Goal: Transaction & Acquisition: Subscribe to service/newsletter

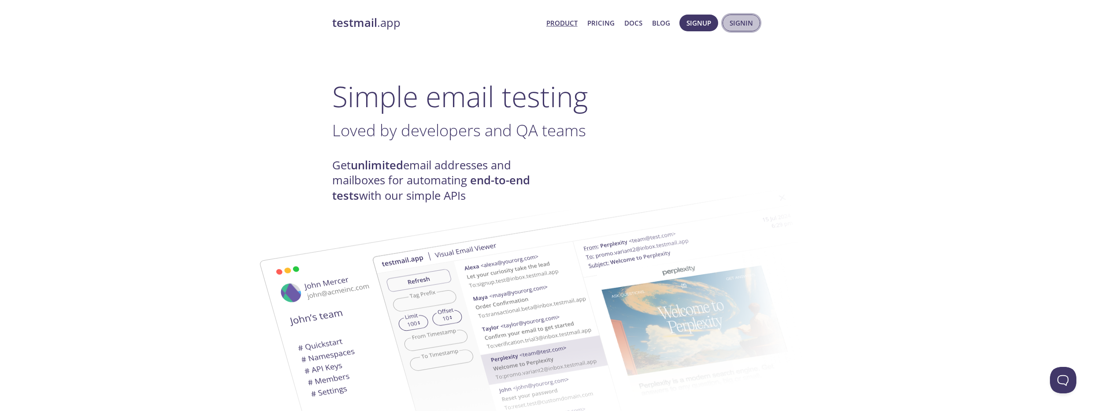
click at [737, 26] on span "Signin" at bounding box center [741, 22] width 23 height 11
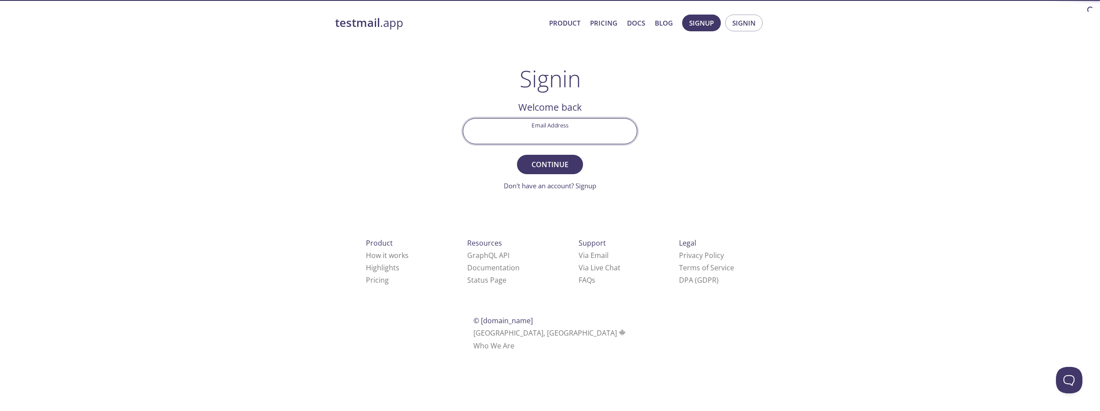
click at [583, 125] on input "Email Address" at bounding box center [550, 131] width 174 height 25
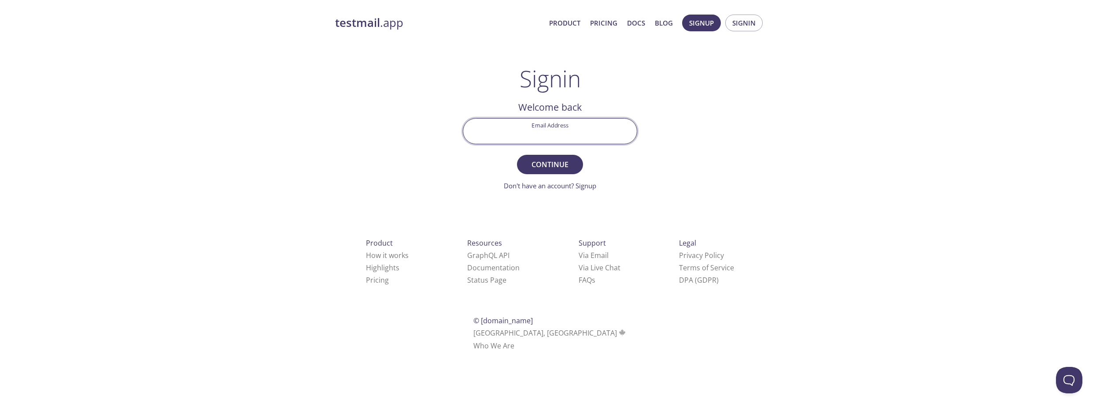
type input "[EMAIL_ADDRESS][DOMAIN_NAME]"
click at [545, 166] on span "Continue" at bounding box center [550, 164] width 47 height 12
click at [529, 123] on input "Signin Security Code" at bounding box center [550, 131] width 174 height 25
click at [536, 132] on input "Signin Security Code" at bounding box center [550, 131] width 174 height 25
paste input "XU5H1GG"
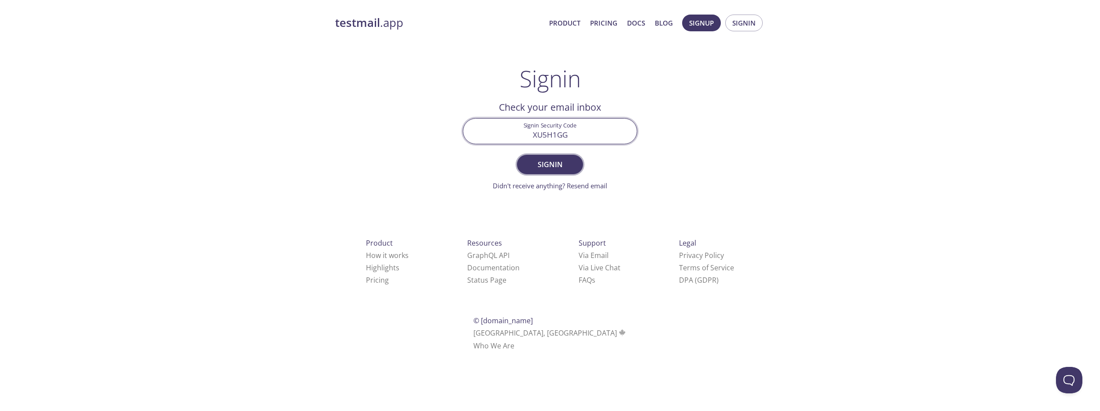
type input "XU5H1GG"
click at [560, 162] on span "Signin" at bounding box center [550, 164] width 47 height 12
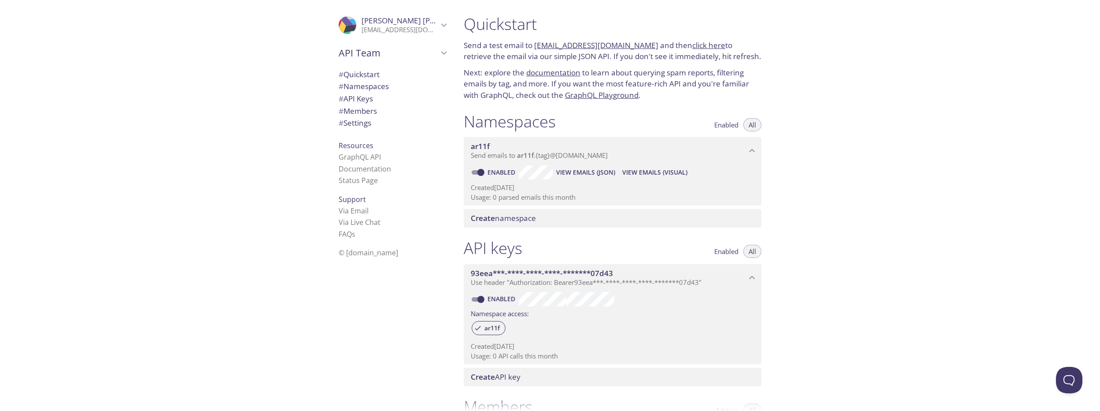
click at [522, 219] on span "Create namespace" at bounding box center [503, 218] width 65 height 10
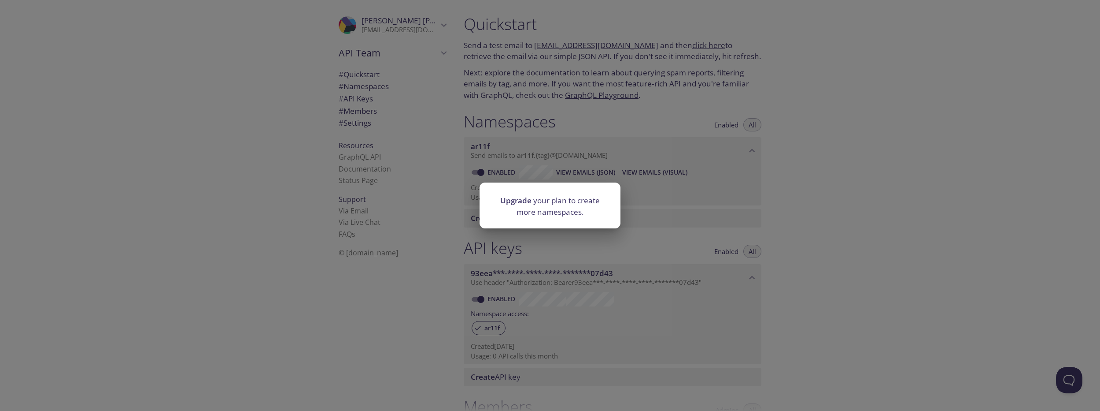
click at [767, 203] on div "Upgrade your plan to create more namespaces." at bounding box center [550, 205] width 1100 height 411
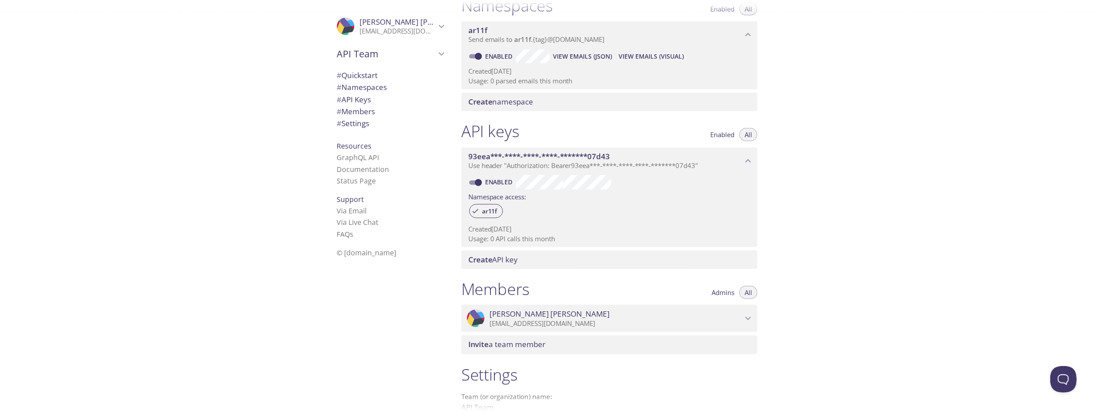
scroll to position [216, 0]
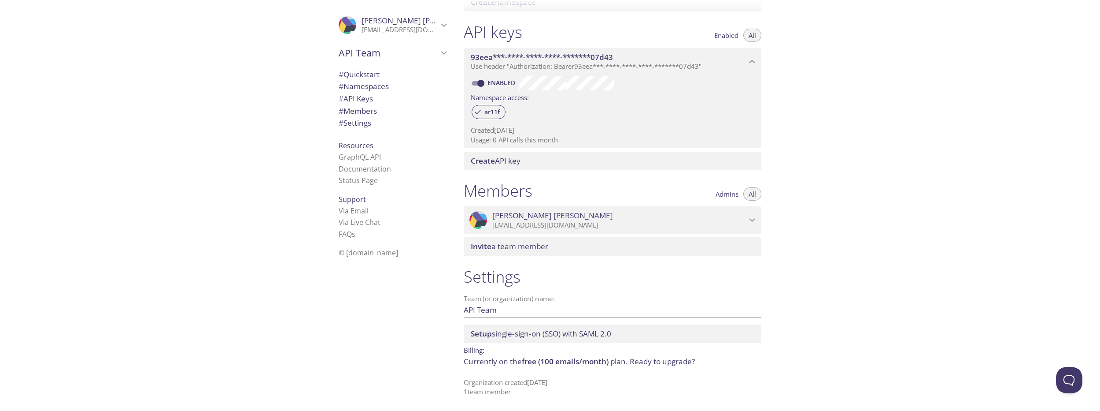
click at [680, 363] on link "upgrade" at bounding box center [678, 361] width 30 height 10
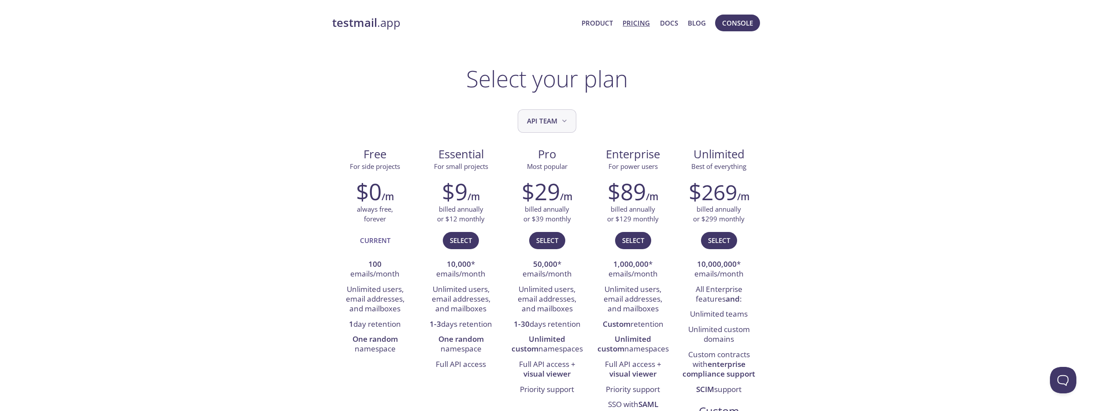
click at [551, 125] on span "API Team" at bounding box center [548, 121] width 42 height 12
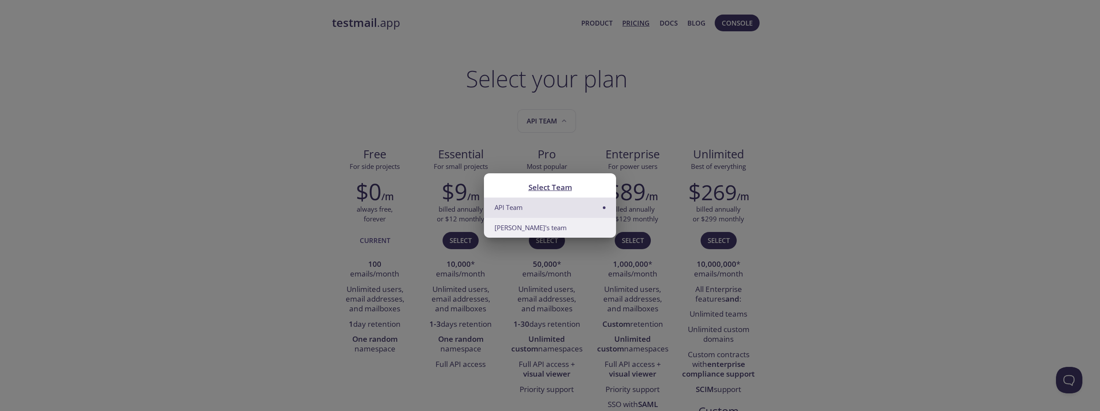
click at [525, 226] on li "[PERSON_NAME]'s team" at bounding box center [550, 228] width 132 height 20
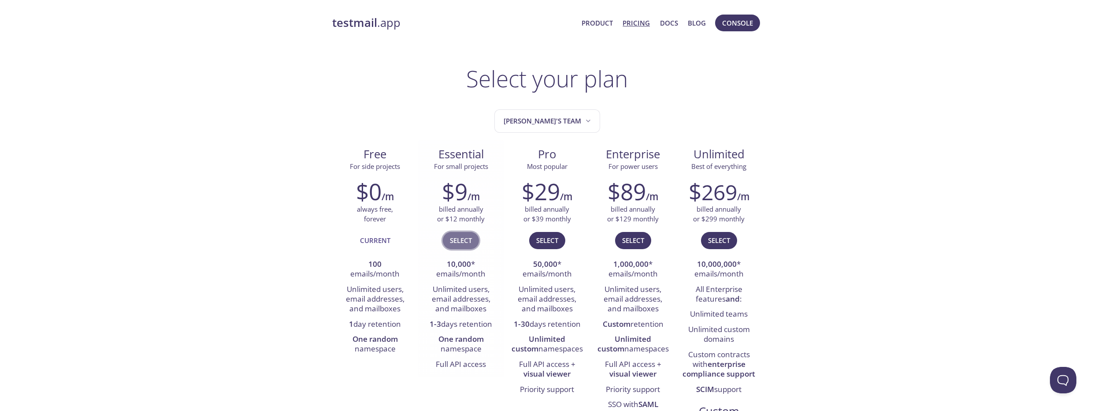
click at [471, 236] on span "Select" at bounding box center [461, 239] width 22 height 11
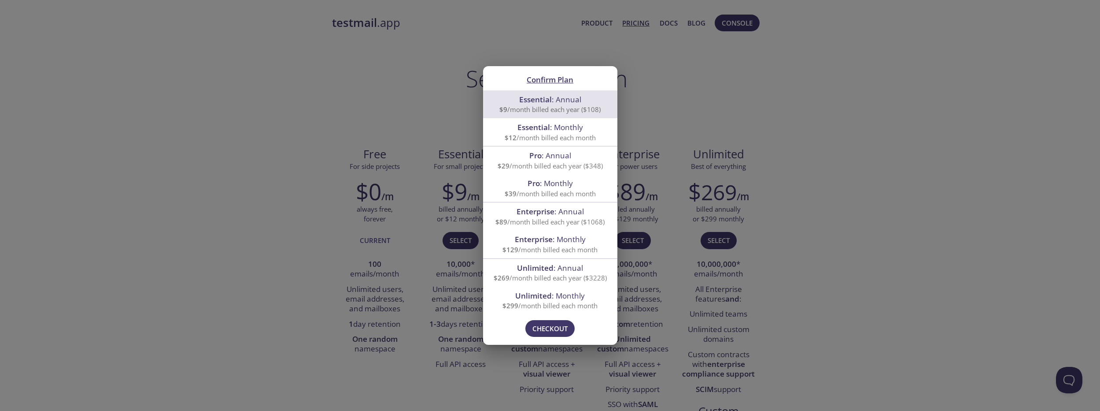
click at [766, 186] on div "Confirm Plan Essential : Annual $9 /month billed each year ($108) Essential : M…" at bounding box center [550, 205] width 1100 height 411
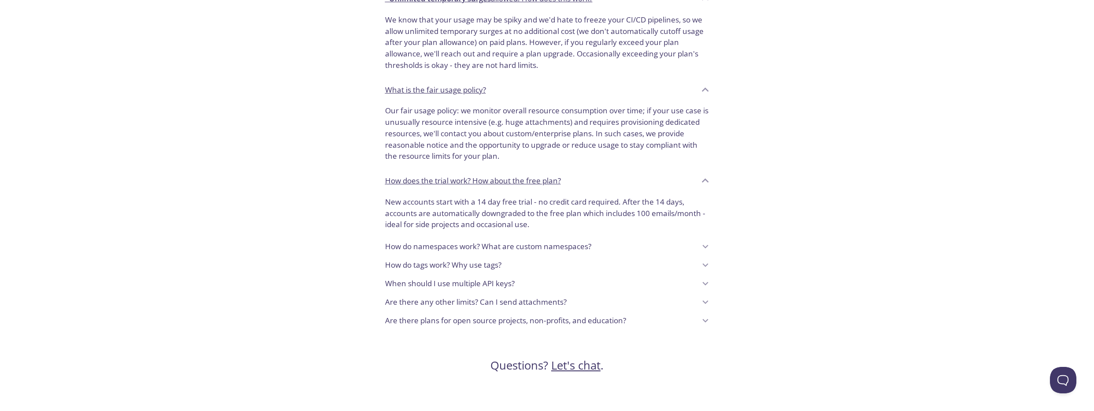
scroll to position [687, 0]
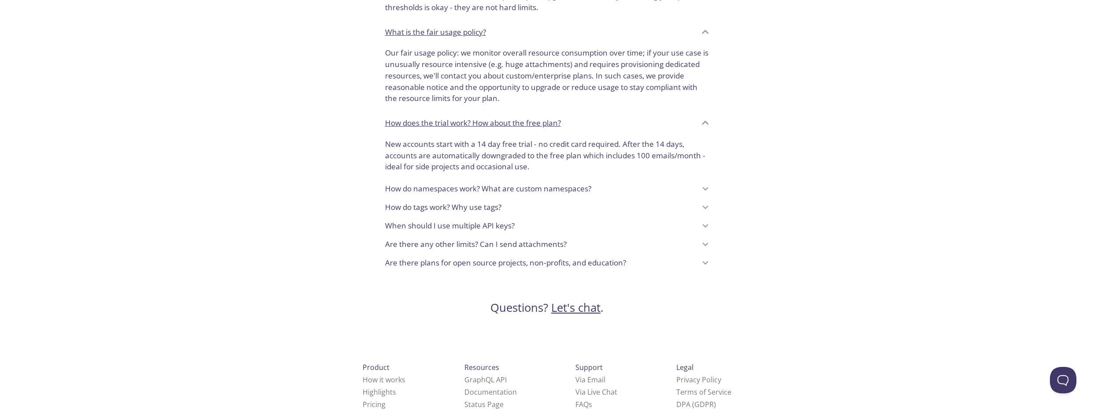
click at [575, 308] on link "Let's chat" at bounding box center [575, 307] width 49 height 15
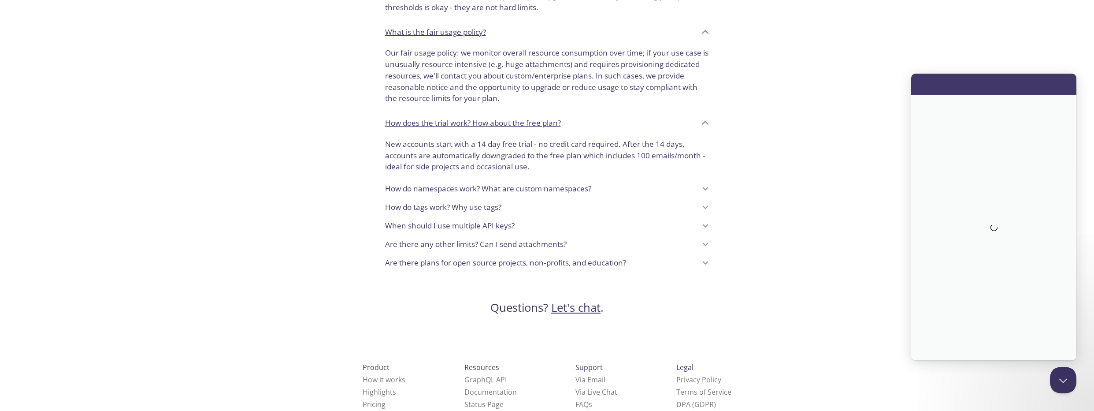
scroll to position [0, 0]
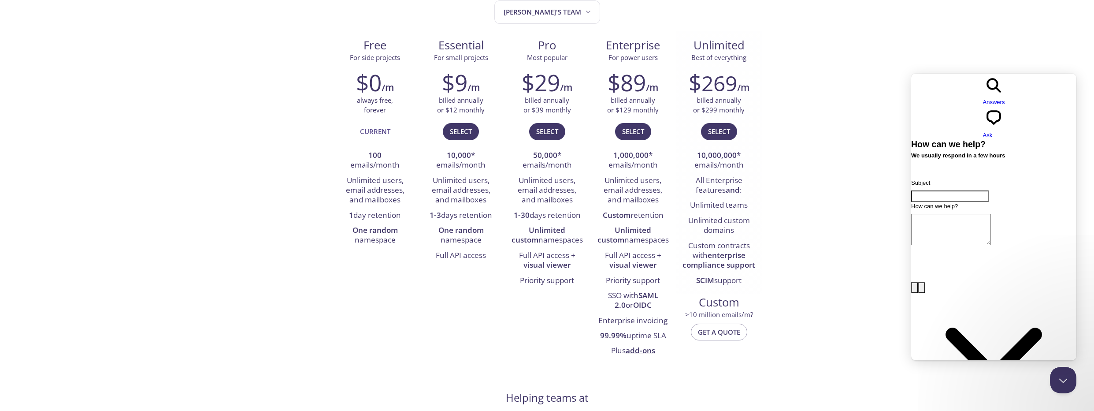
scroll to position [106, 0]
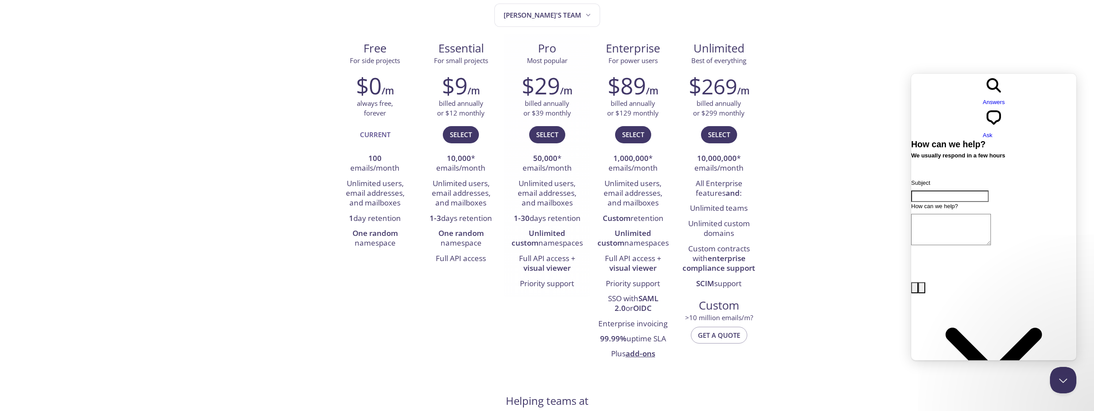
click at [538, 266] on strong "visual viewer" at bounding box center [546, 268] width 47 height 10
